Goal: Task Accomplishment & Management: Use online tool/utility

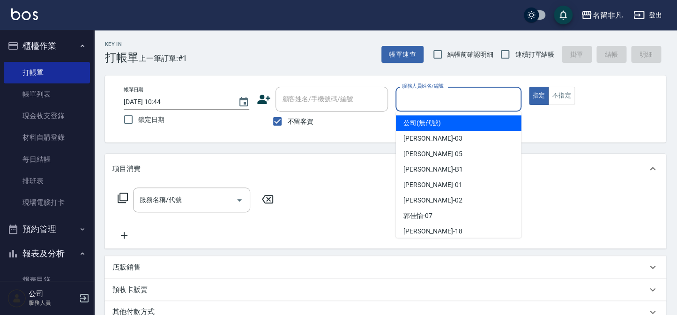
click at [454, 102] on input "服務人員姓名/編號" at bounding box center [458, 99] width 117 height 16
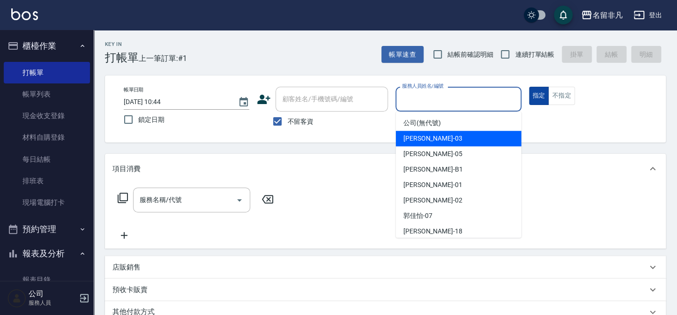
drag, startPoint x: 452, startPoint y: 135, endPoint x: 541, endPoint y: 100, distance: 95.7
click at [453, 135] on div "[PERSON_NAME] -03" at bounding box center [459, 138] width 126 height 15
type input "[PERSON_NAME]-03"
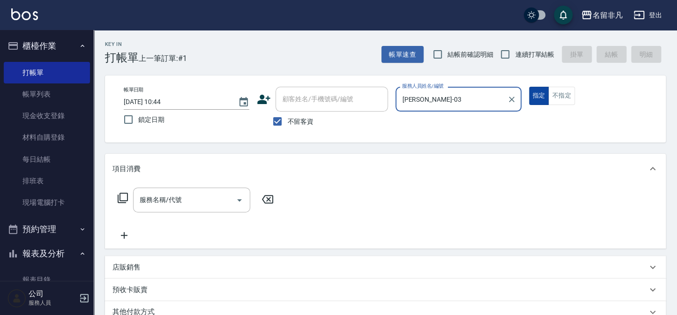
click at [539, 92] on button "指定" at bounding box center [539, 96] width 20 height 18
click at [124, 193] on icon at bounding box center [122, 197] width 11 height 11
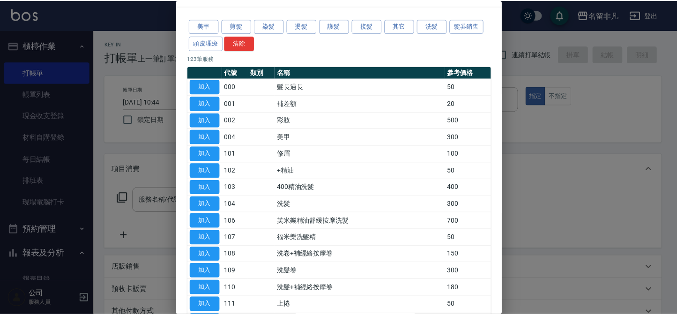
scroll to position [85, 0]
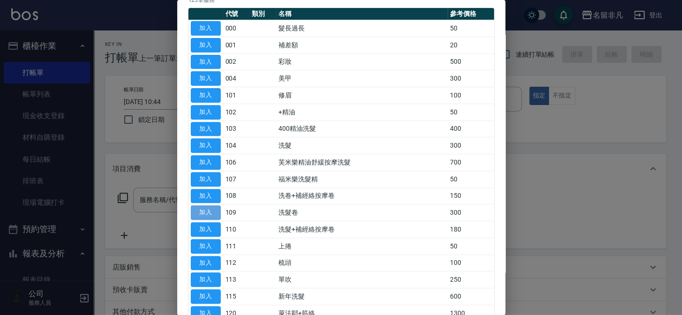
click at [198, 206] on button "加入" at bounding box center [206, 212] width 30 height 15
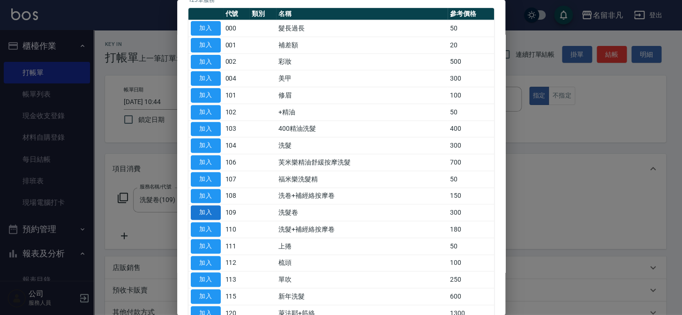
type input "洗髮卷(109)"
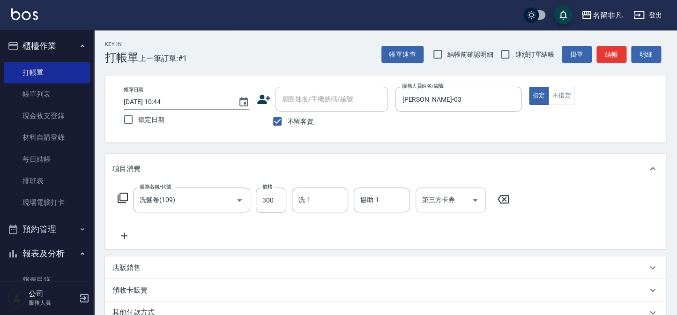
click at [429, 199] on div "第三方卡券 第三方卡券" at bounding box center [451, 199] width 70 height 25
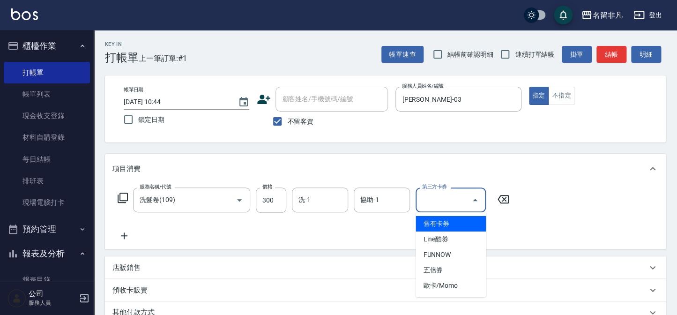
click at [475, 222] on span "舊有卡券" at bounding box center [451, 223] width 70 height 15
type input "舊有卡券"
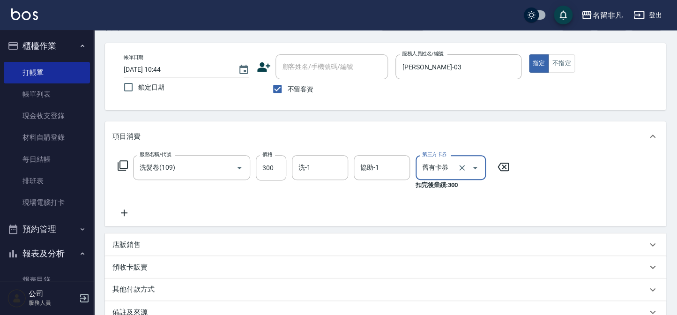
scroll to position [17, 0]
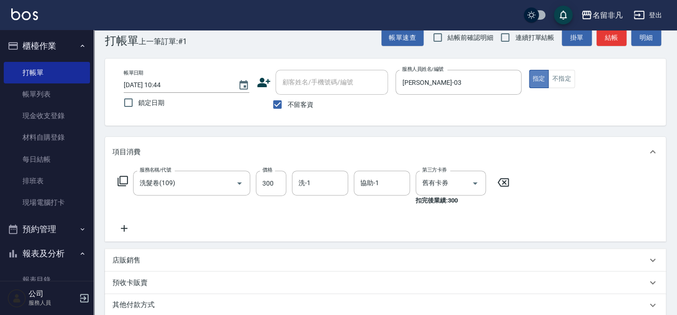
click at [534, 74] on button "指定" at bounding box center [539, 79] width 20 height 18
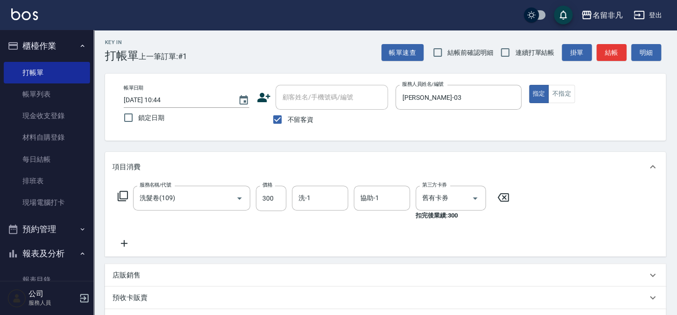
scroll to position [0, 0]
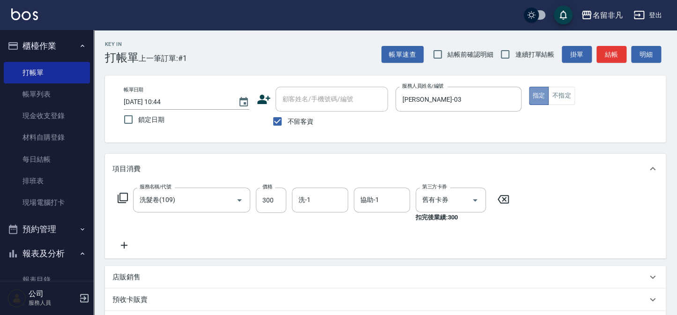
drag, startPoint x: 536, startPoint y: 91, endPoint x: 530, endPoint y: 137, distance: 46.8
click at [536, 91] on button "指定" at bounding box center [539, 96] width 20 height 18
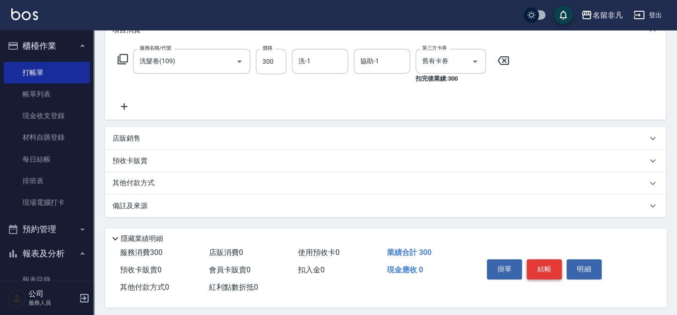
scroll to position [145, 0]
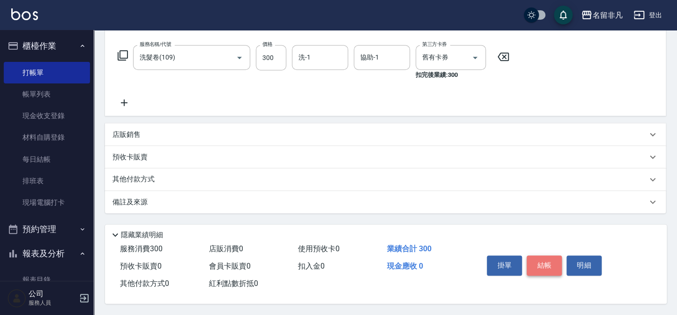
click at [545, 260] on button "結帳" at bounding box center [544, 265] width 35 height 20
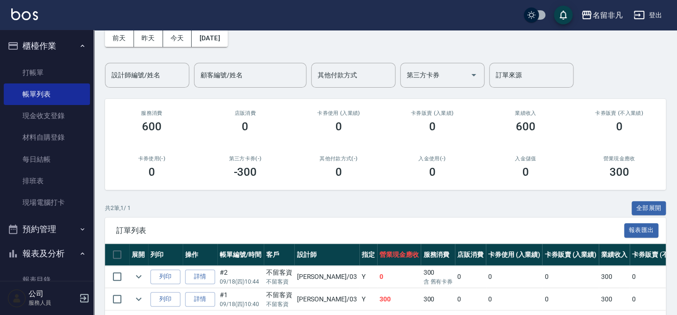
scroll to position [84, 0]
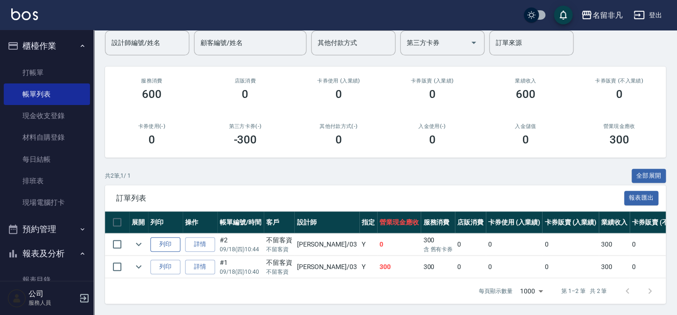
click at [167, 237] on button "列印" at bounding box center [165, 244] width 30 height 15
